Goal: Transaction & Acquisition: Purchase product/service

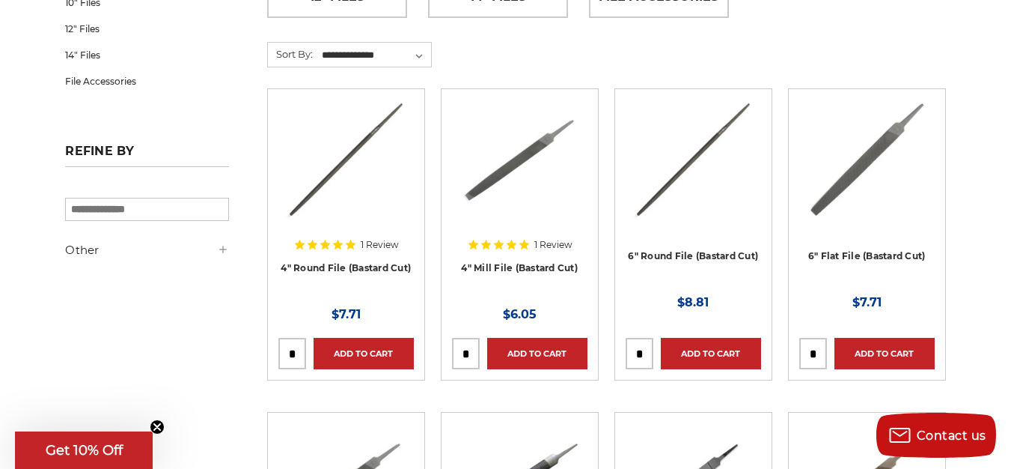
scroll to position [225, 0]
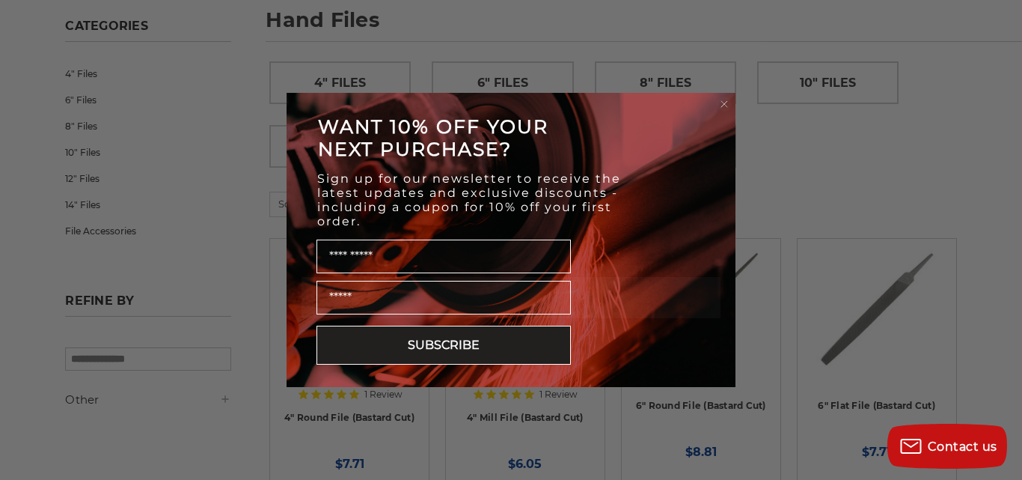
click at [723, 113] on form "WANT 10% OFF YOUR NEXT PURCHASE? Sign up for our newsletter to receive the late…" at bounding box center [511, 240] width 449 height 294
click at [728, 106] on circle "Close dialog" at bounding box center [725, 104] width 14 height 14
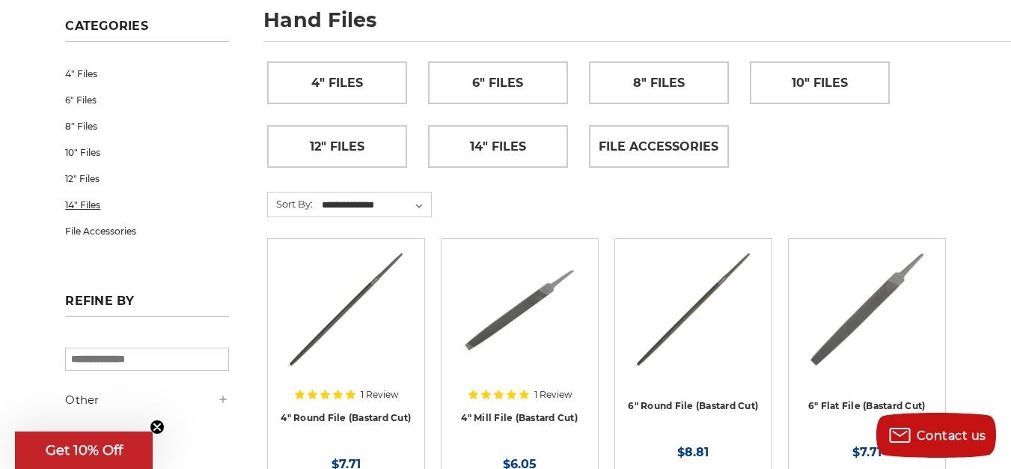
click at [79, 206] on link "14" Files" at bounding box center [146, 205] width 163 height 26
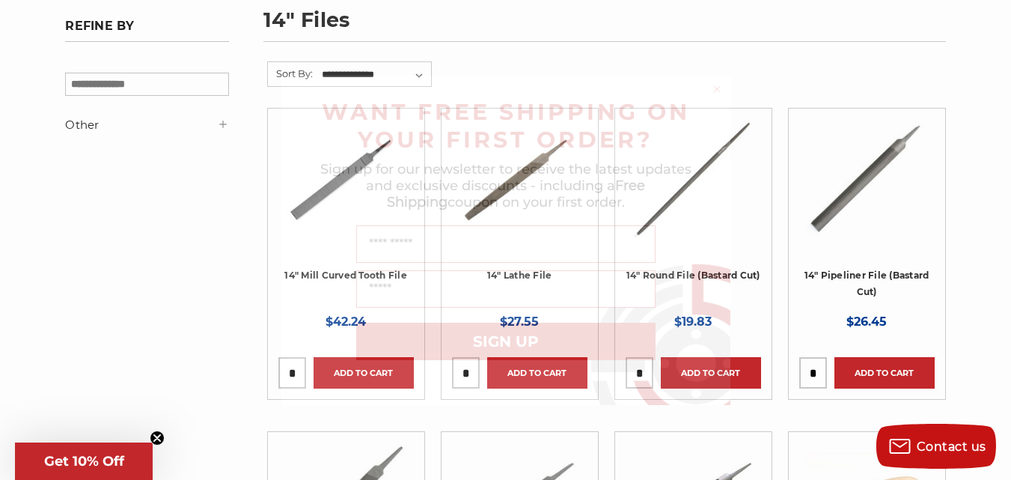
scroll to position [299, 0]
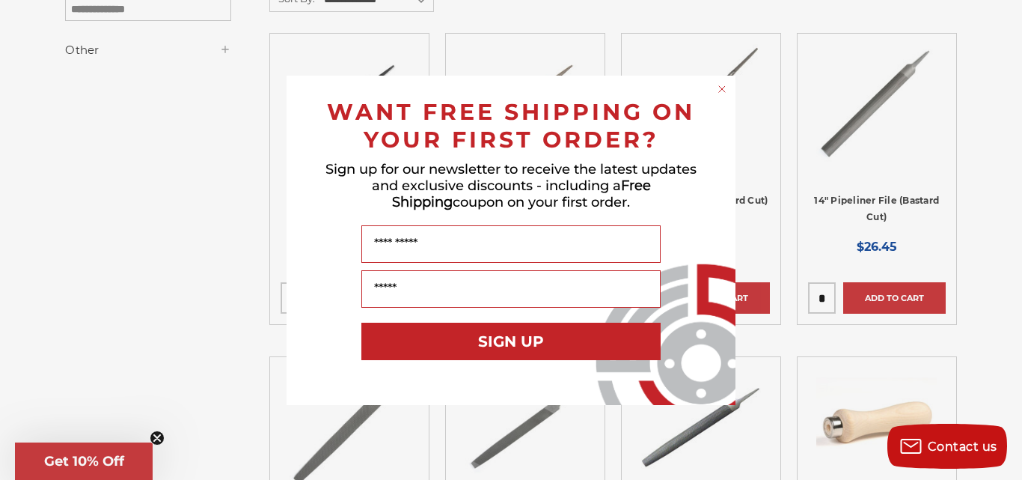
click at [722, 88] on icon "Close dialog" at bounding box center [722, 89] width 6 height 6
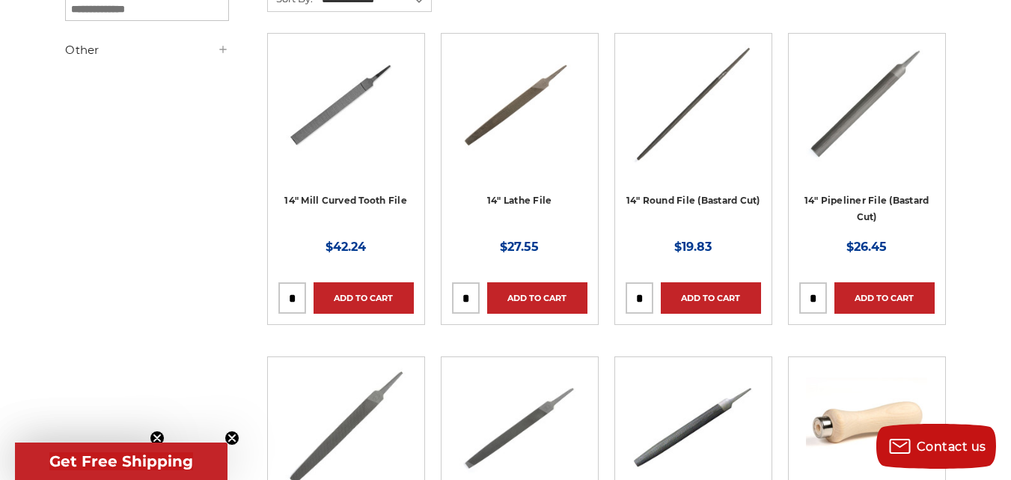
scroll to position [449, 0]
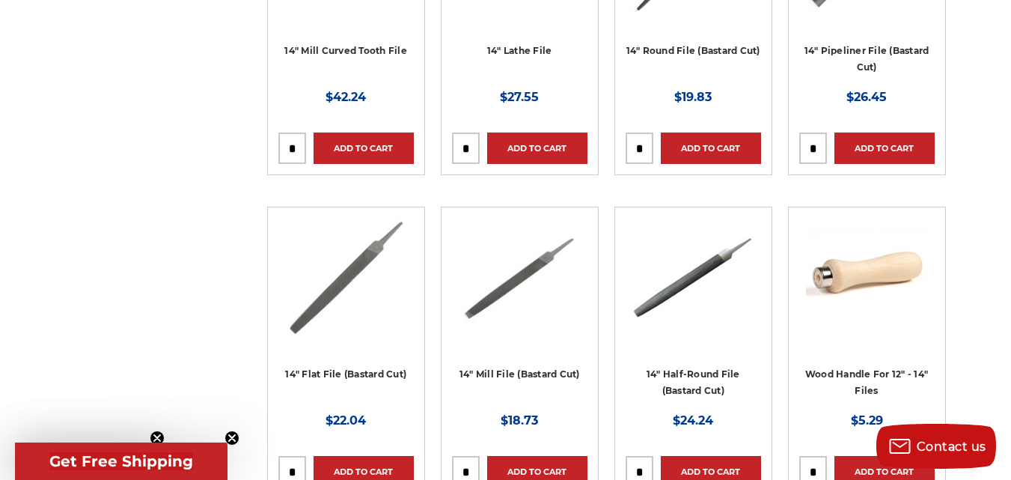
click at [356, 285] on img at bounding box center [345, 278] width 121 height 120
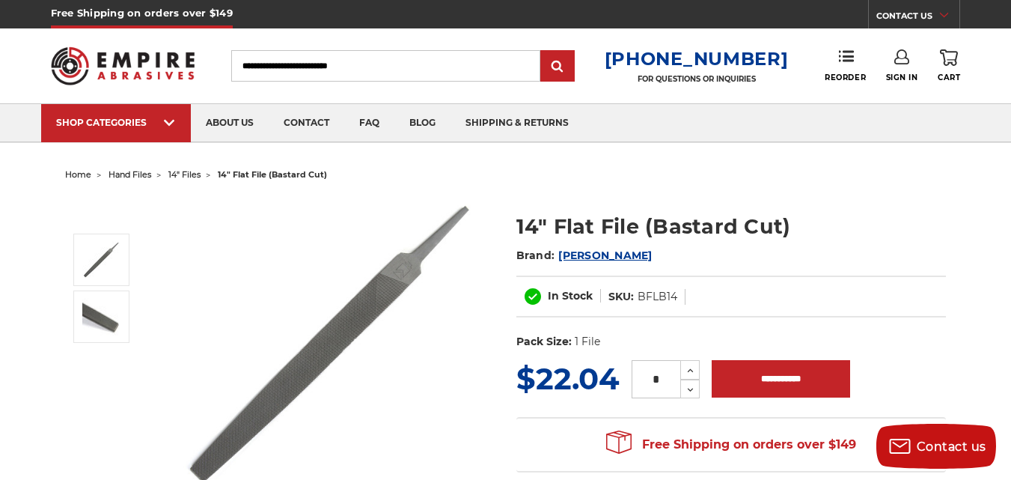
click at [668, 218] on h1 "14" Flat File (Bastard Cut)" at bounding box center [731, 226] width 430 height 29
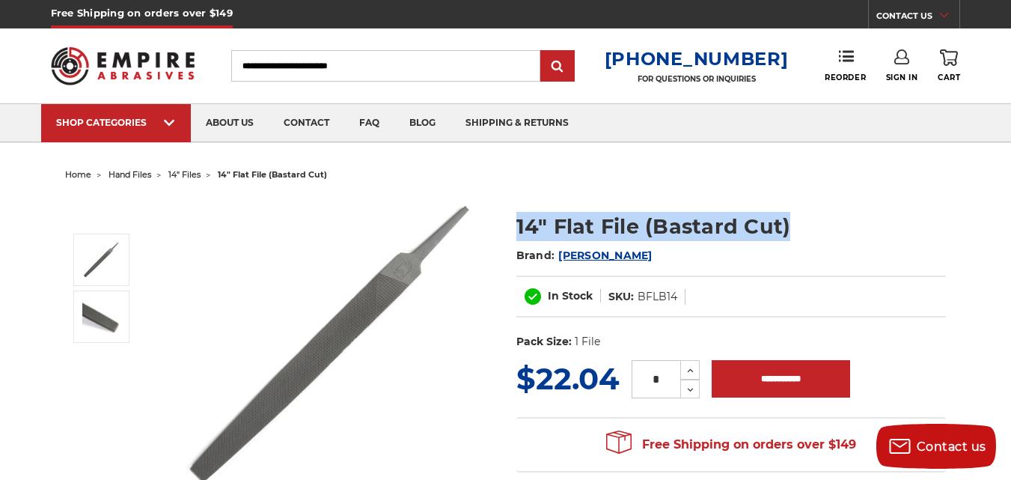
click at [668, 218] on h1 "14" Flat File (Bastard Cut)" at bounding box center [731, 226] width 430 height 29
copy div "14" Flat File (Bastard Cut)"
